Goal: Find specific page/section: Find specific page/section

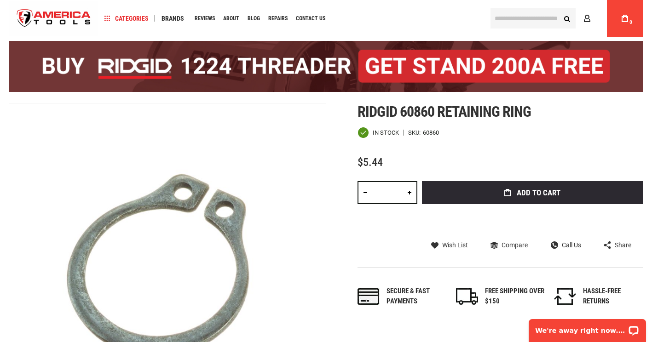
scroll to position [46, 0]
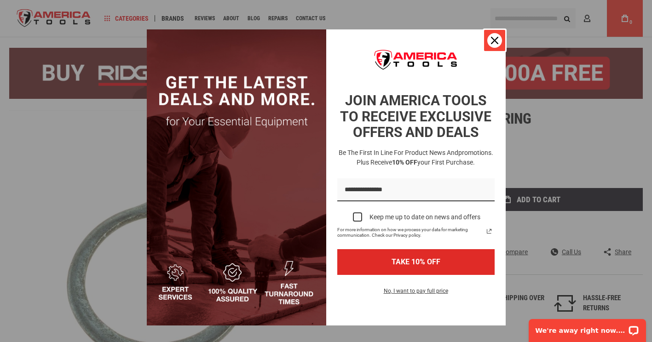
click at [490, 35] on div "Close" at bounding box center [494, 40] width 15 height 15
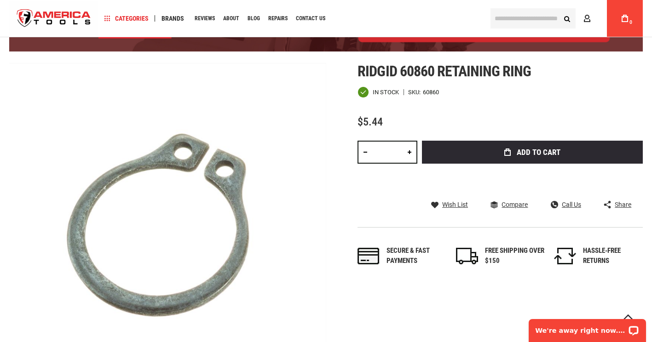
scroll to position [46, 0]
